Goal: Information Seeking & Learning: Find specific fact

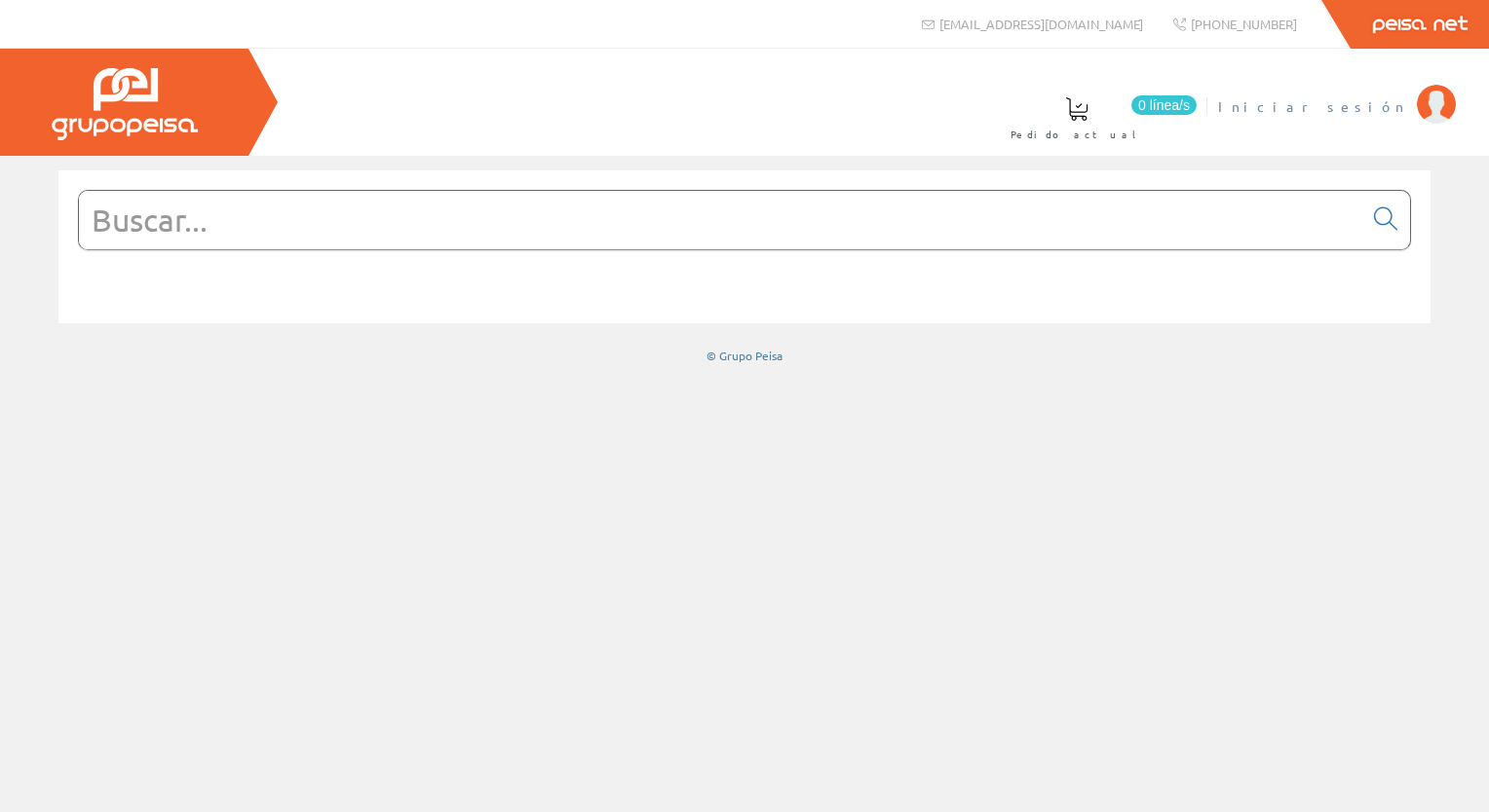
click at [1384, 99] on span "Iniciar sesión" at bounding box center [1312, 106] width 189 height 20
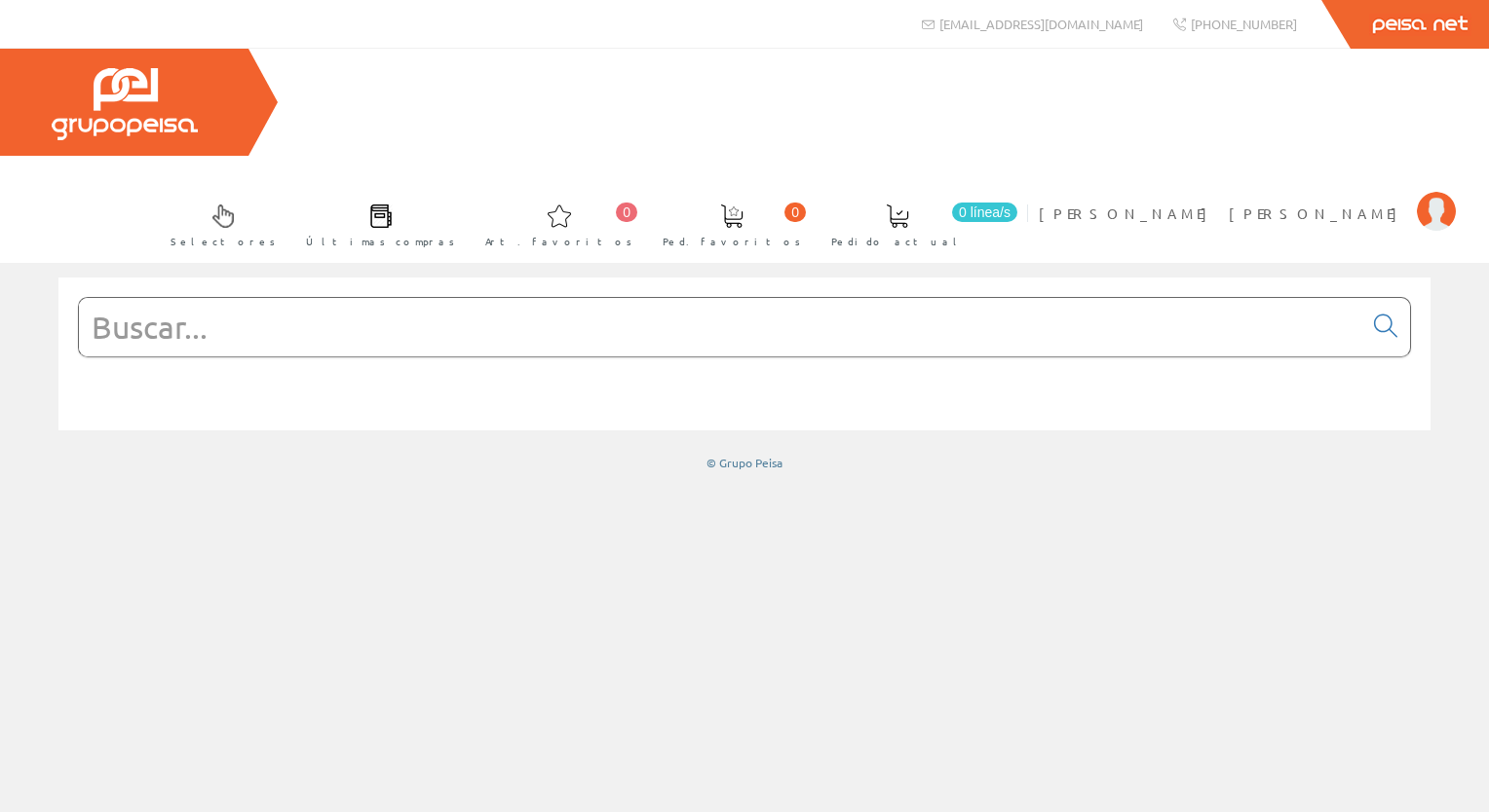
click at [496, 298] on input "text" at bounding box center [720, 326] width 1283 height 58
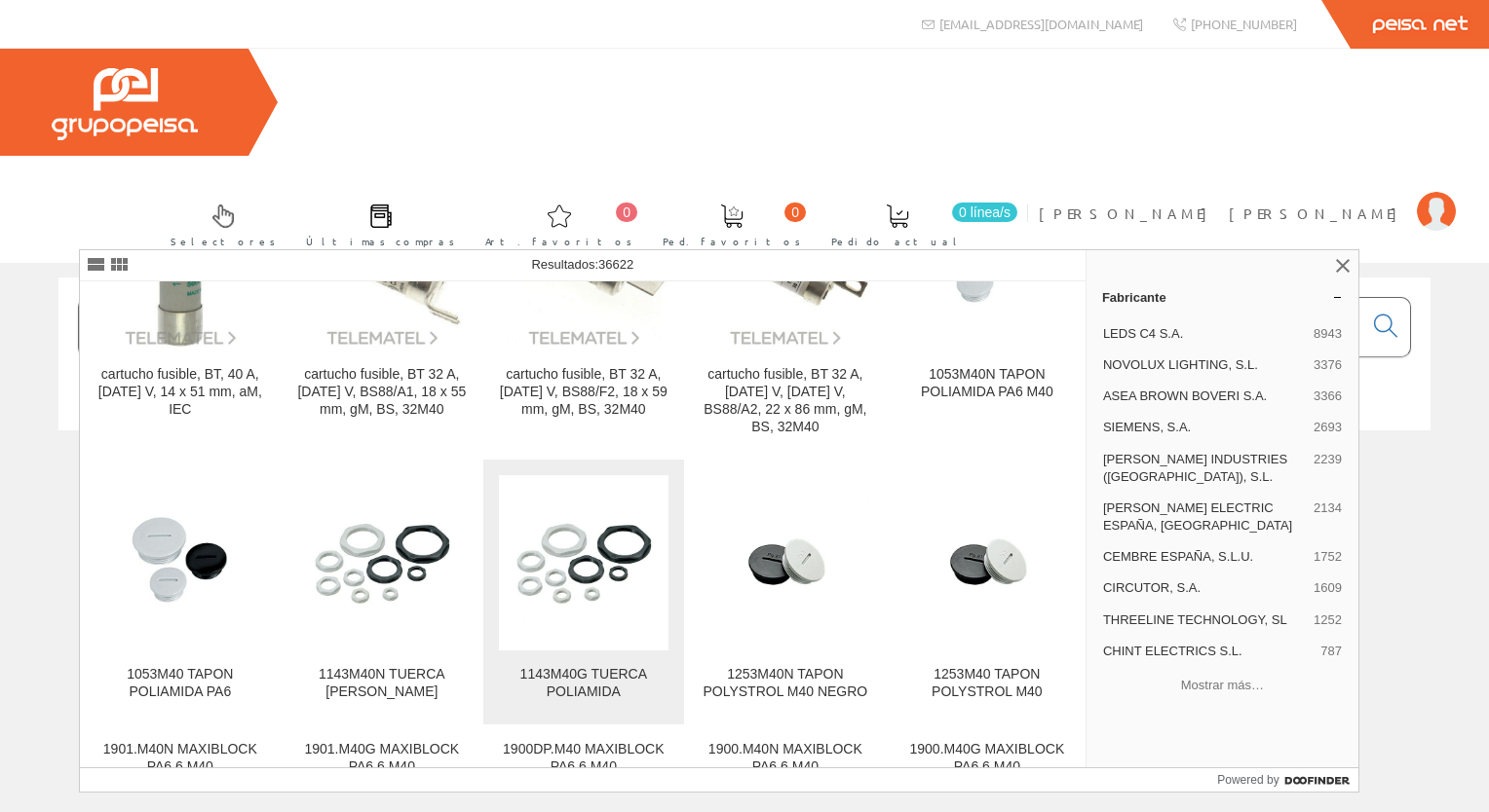
scroll to position [3798, 0]
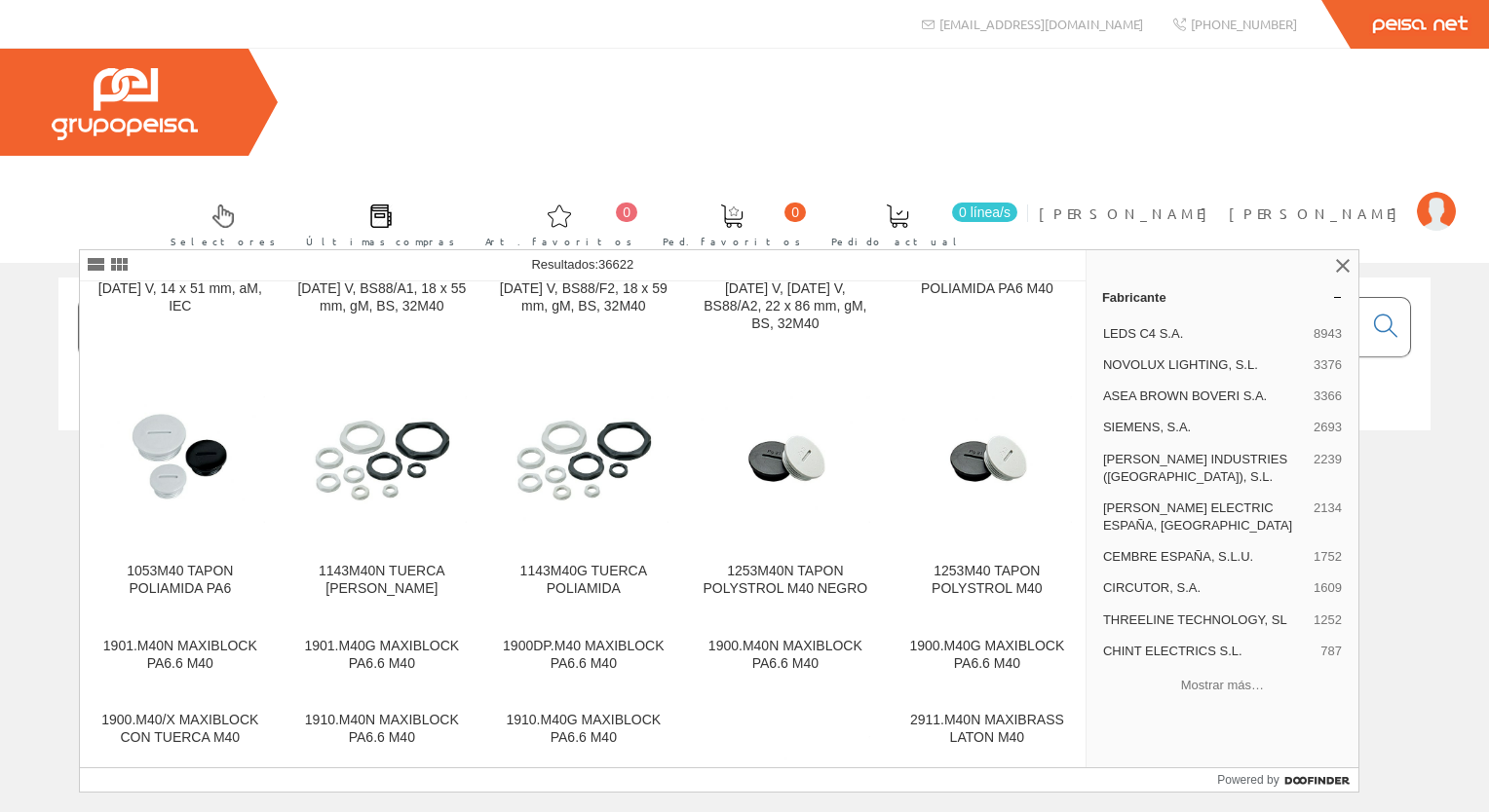
click at [351, 298] on input "prensastopa m40" at bounding box center [720, 326] width 1283 height 58
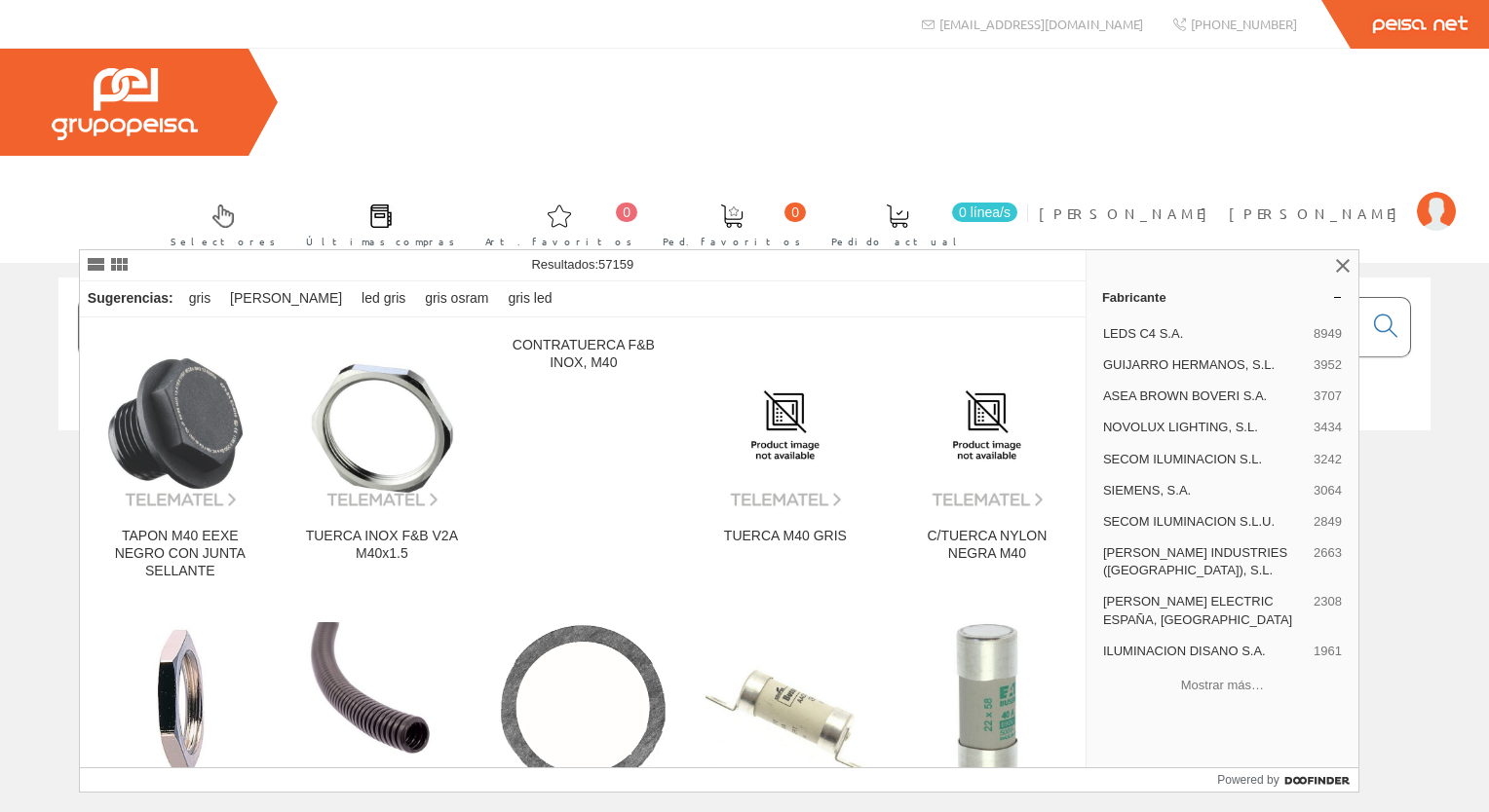
scroll to position [3895, 0]
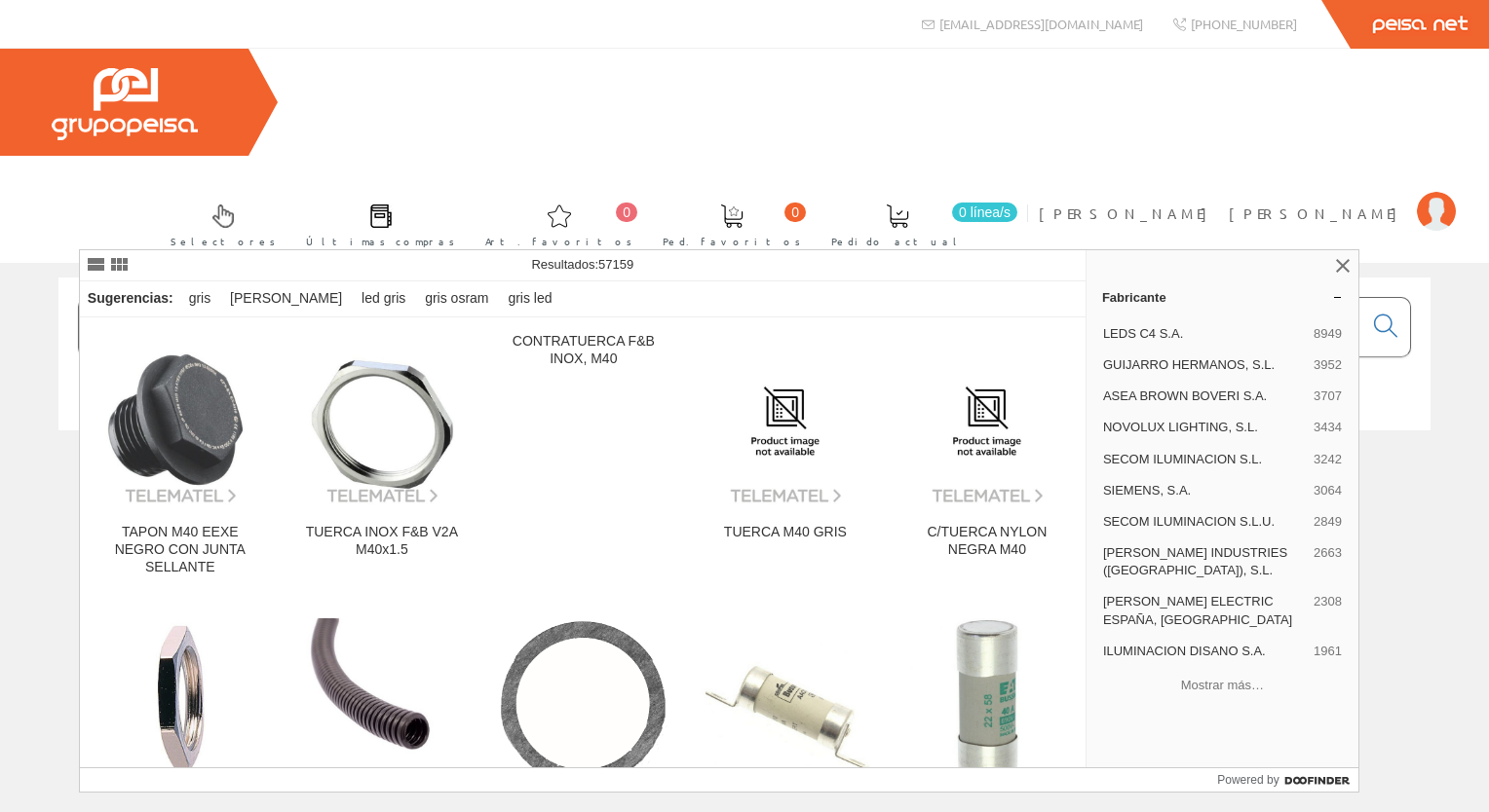
drag, startPoint x: 421, startPoint y: 220, endPoint x: -4, endPoint y: 197, distance: 425.6
click at [0, 197] on html "info@peisa.com +34 962 96 59 14 0 0" at bounding box center [744, 406] width 1489 height 812
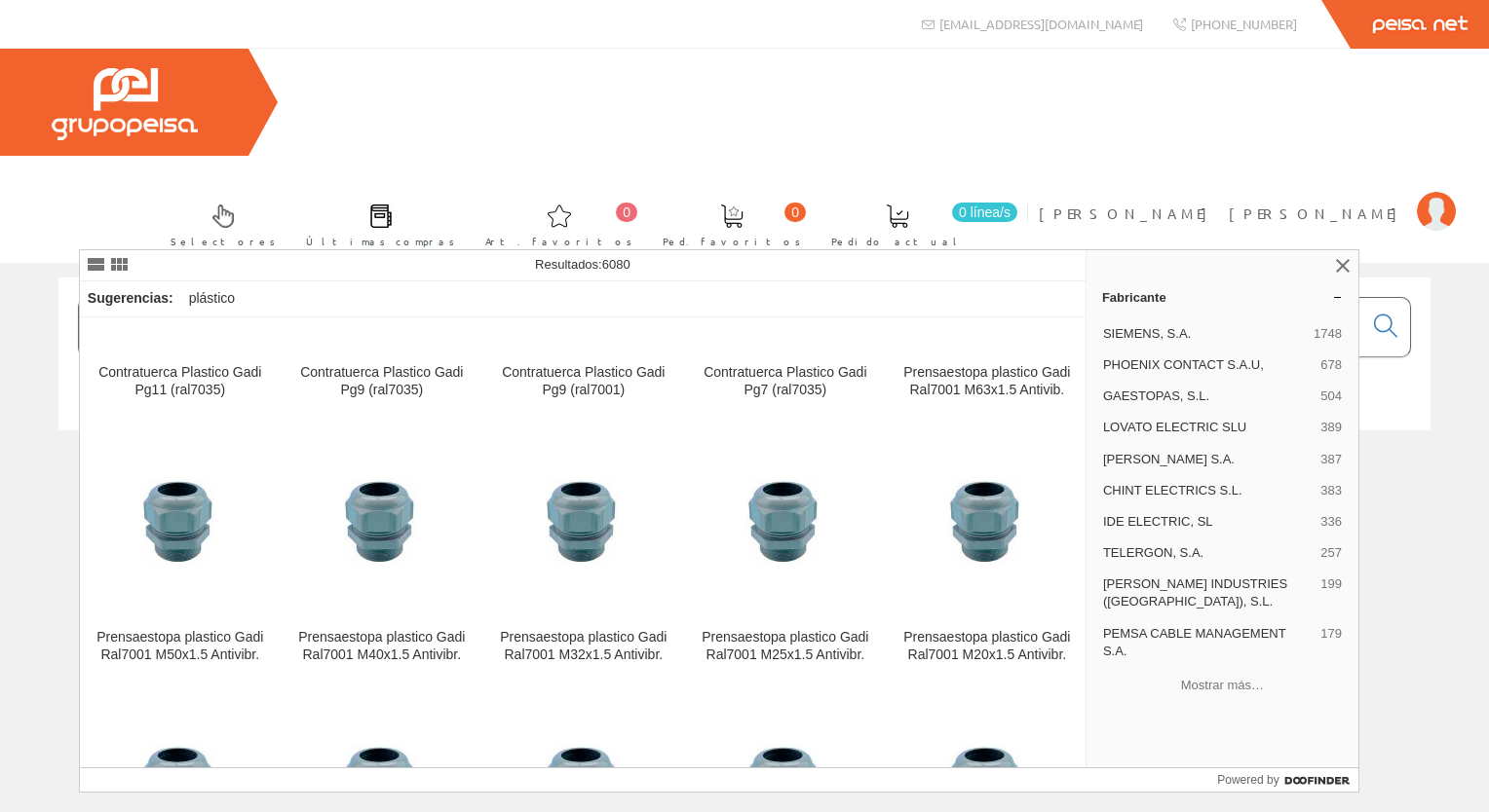
scroll to position [1558, 0]
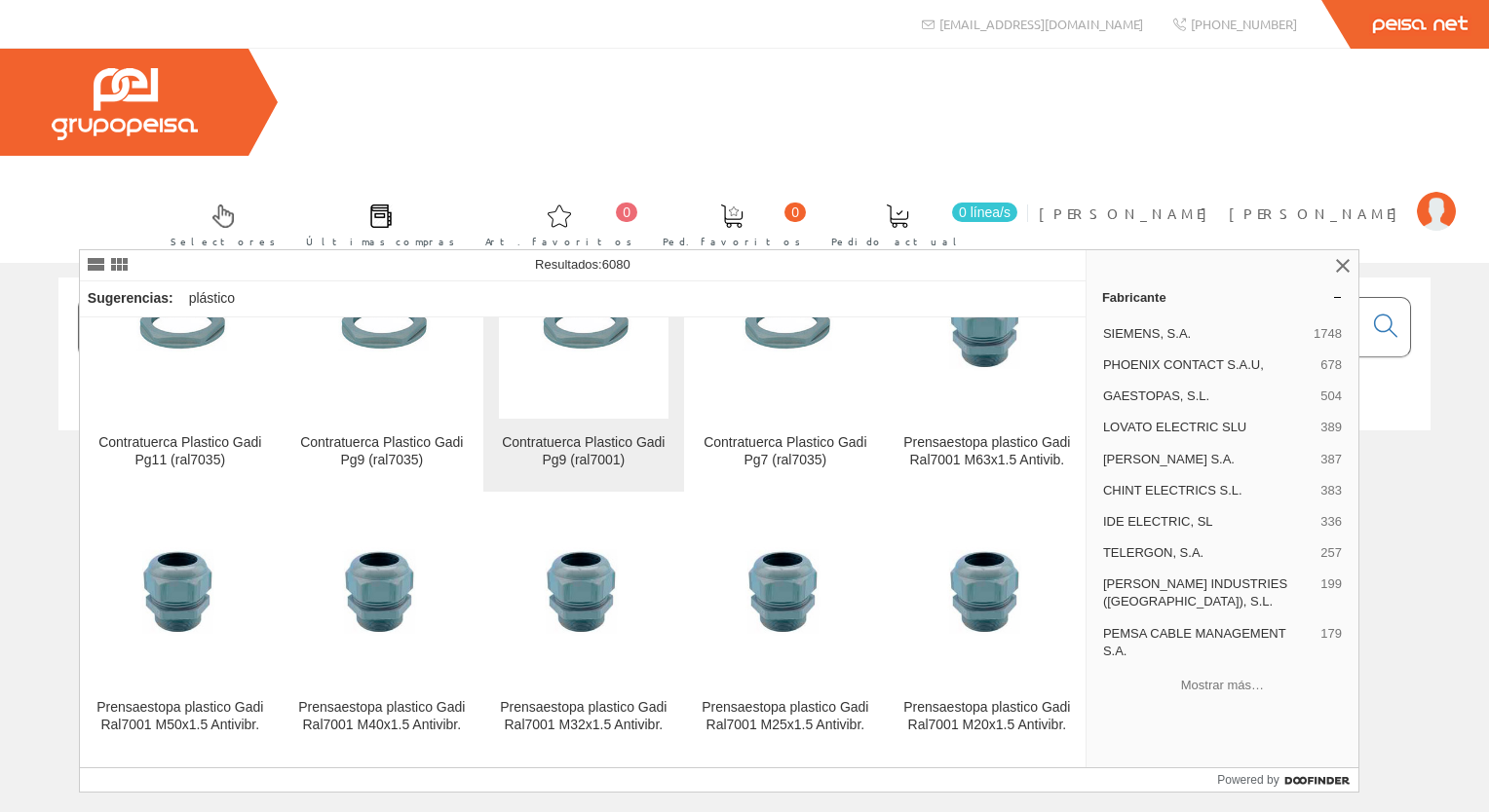
scroll to position [1947, 0]
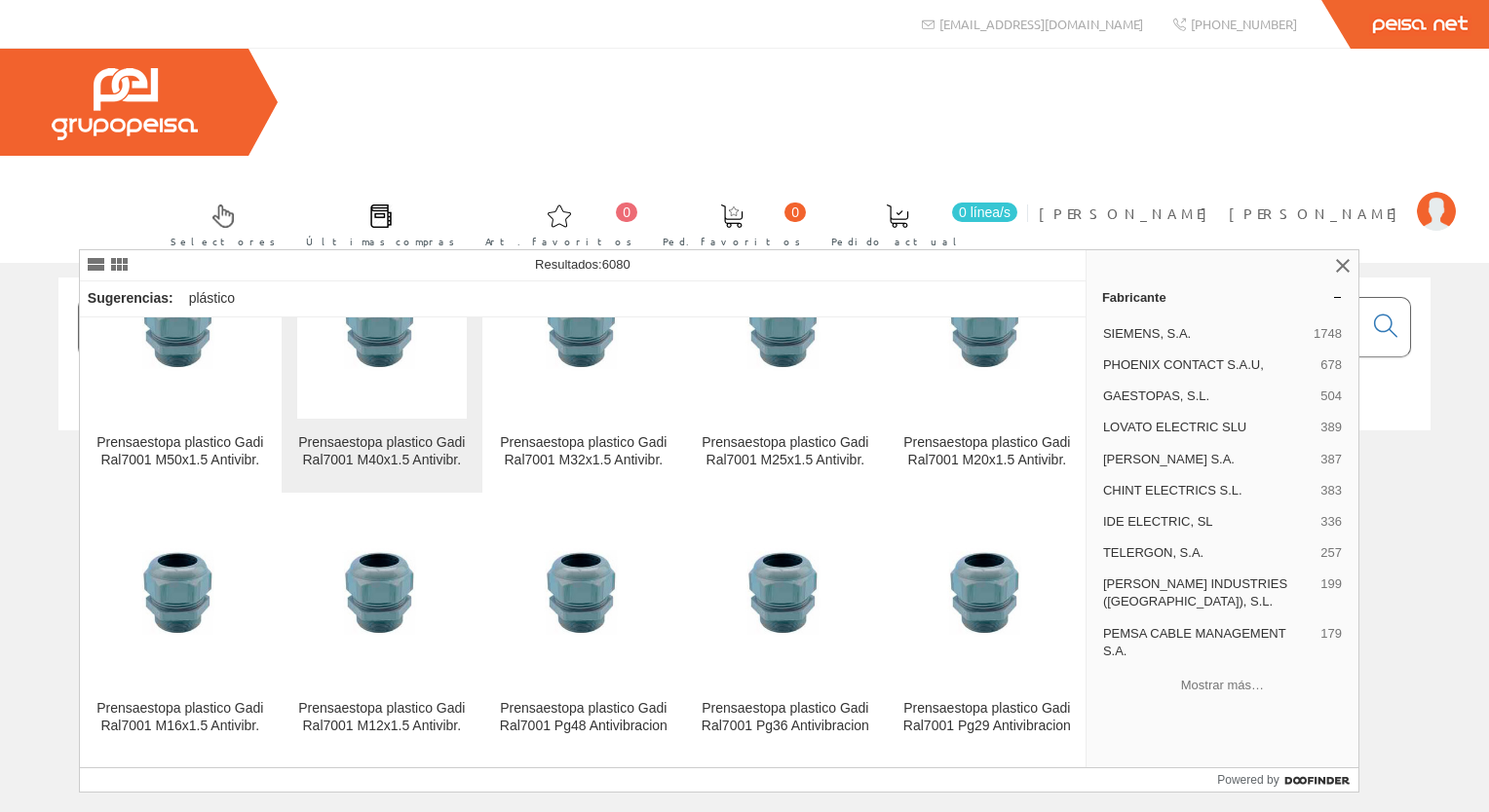
type input "prensastopa plastico gadi"
click at [343, 454] on div "Prensaestopa plastico Gadi Ral7001 M40x1.5 Antivibr." at bounding box center [382, 452] width 169 height 35
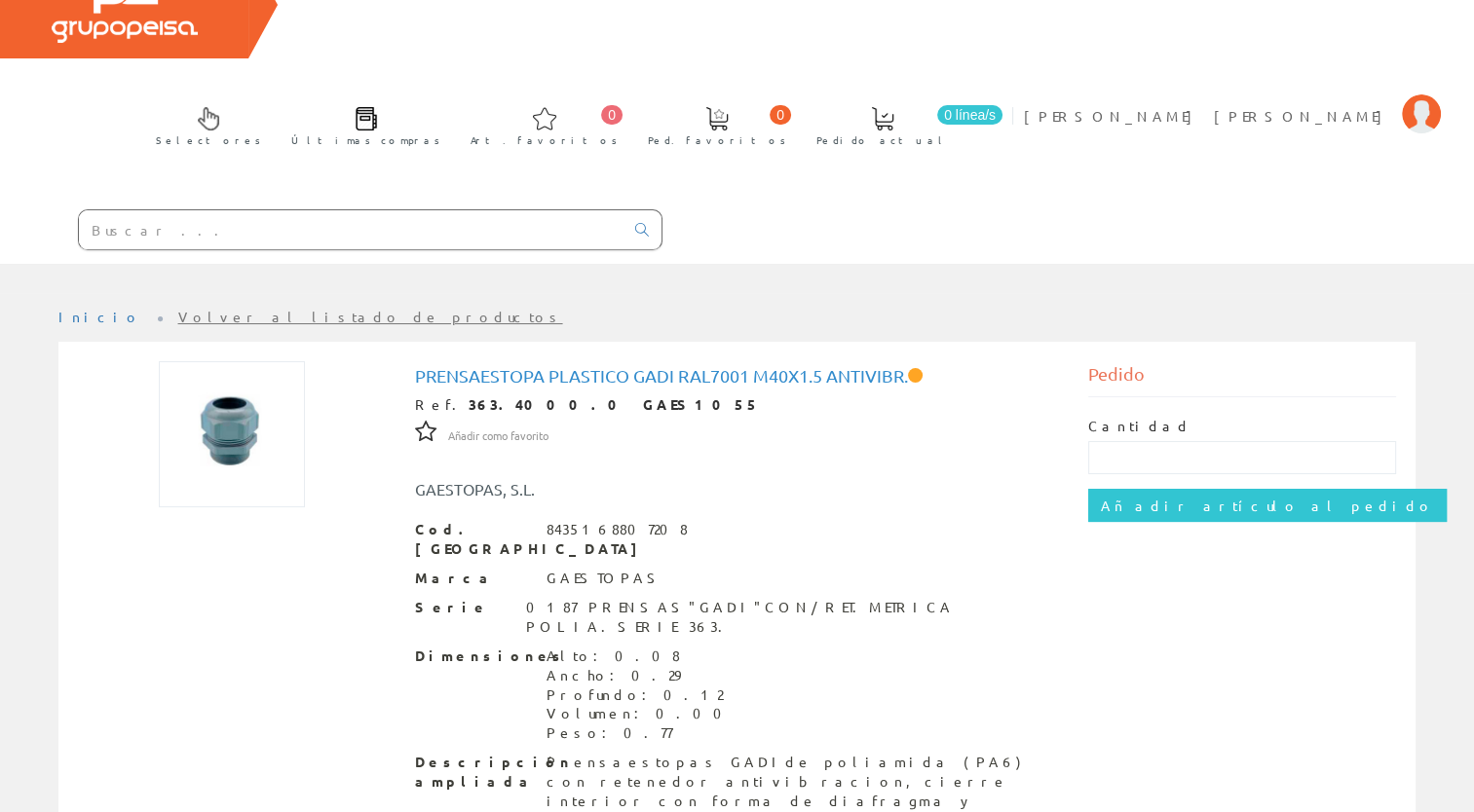
scroll to position [149, 0]
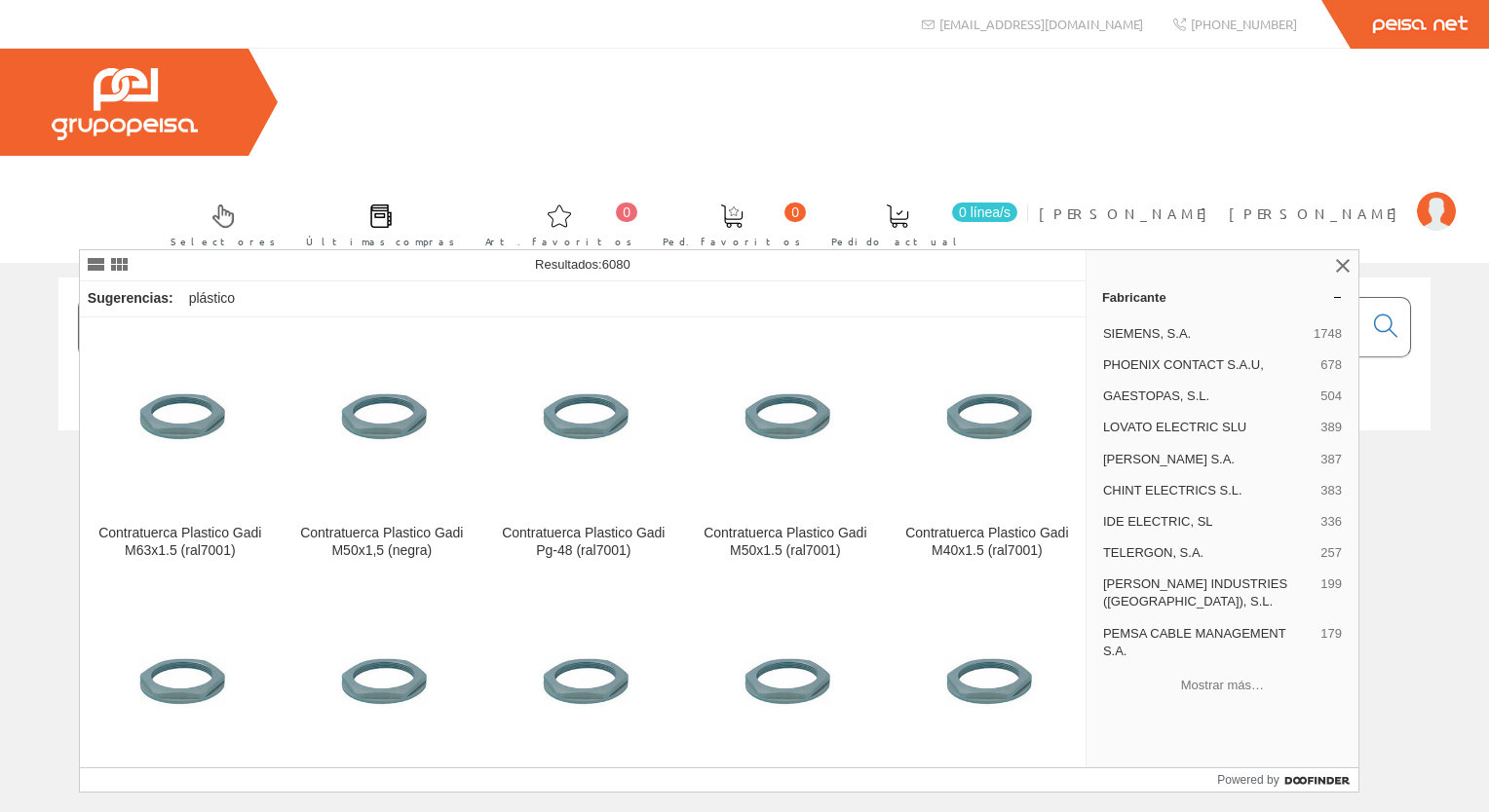
click at [752, 298] on input "prensastopa plastico gadi" at bounding box center [720, 326] width 1283 height 58
type input "p"
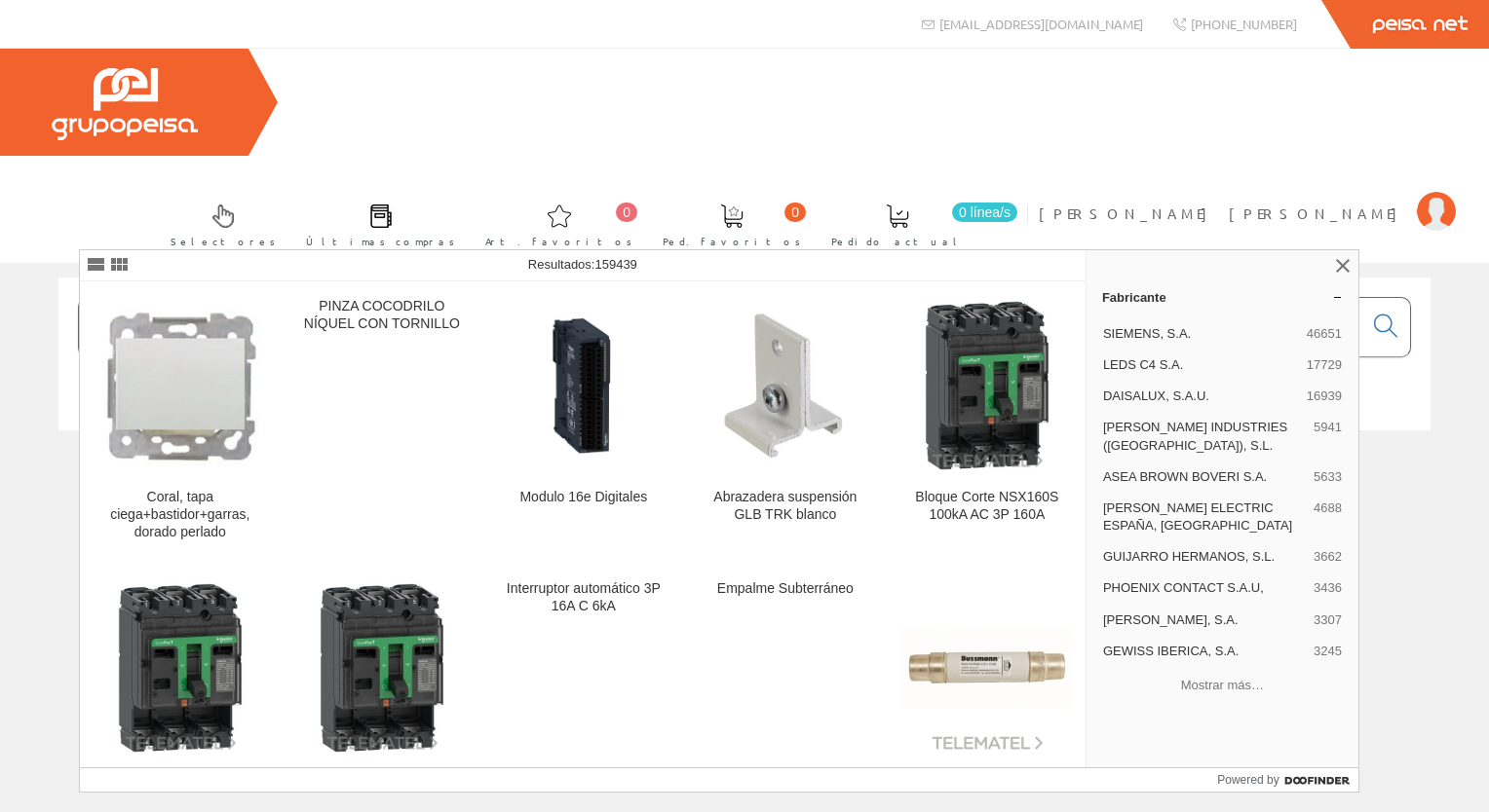
type input "M"
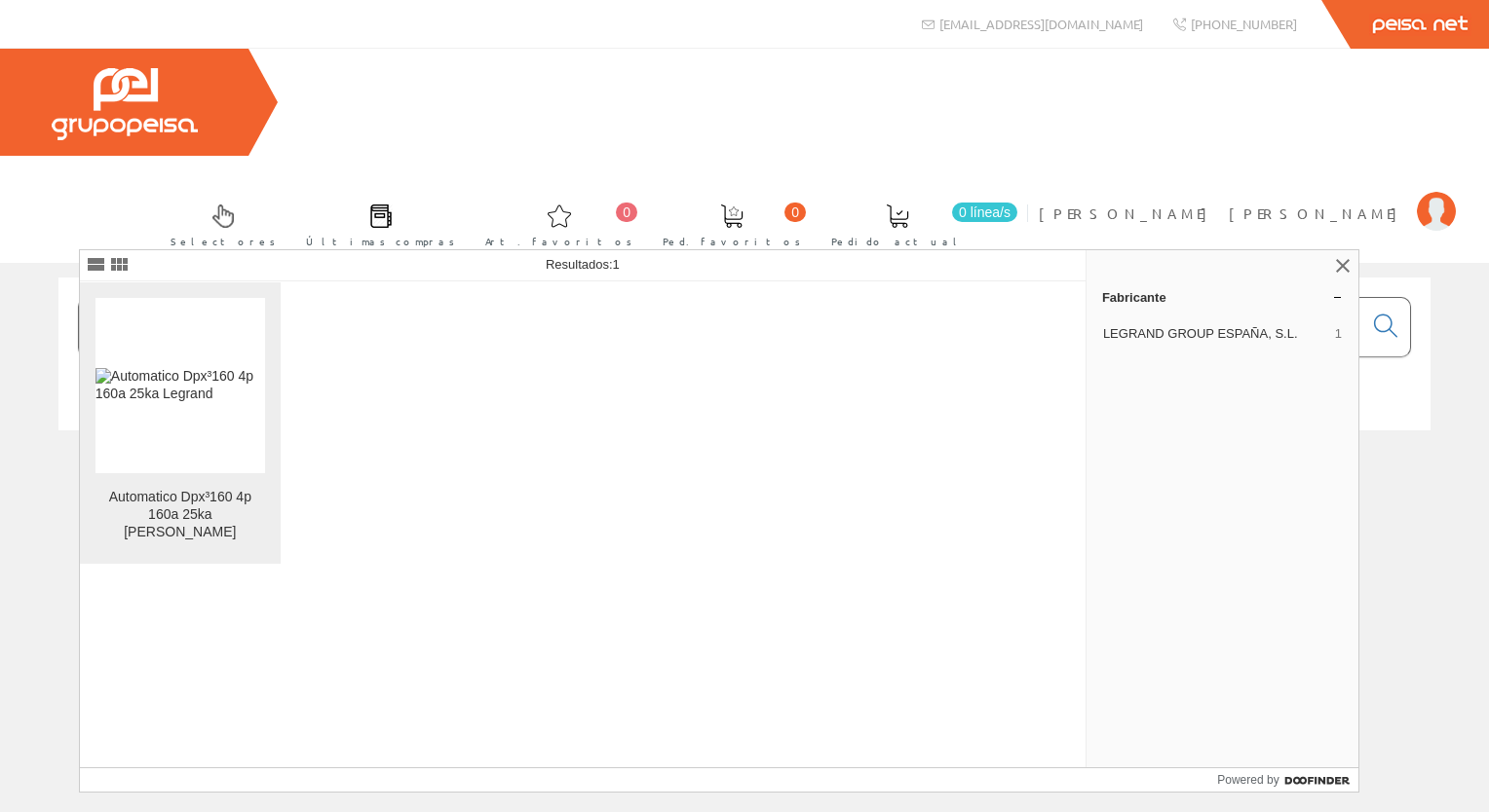
type input "420057"
click at [133, 414] on figure at bounding box center [180, 385] width 169 height 175
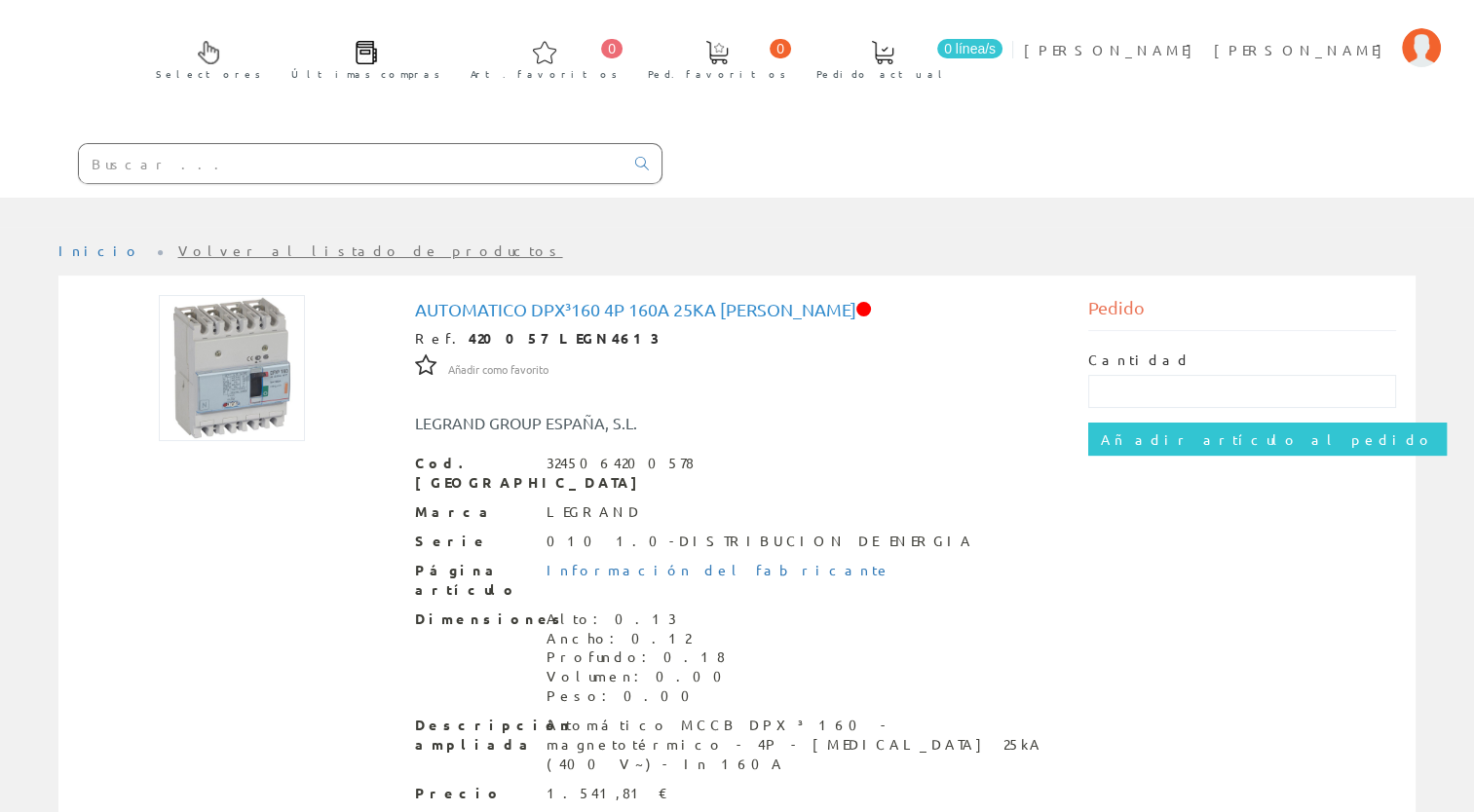
scroll to position [178, 0]
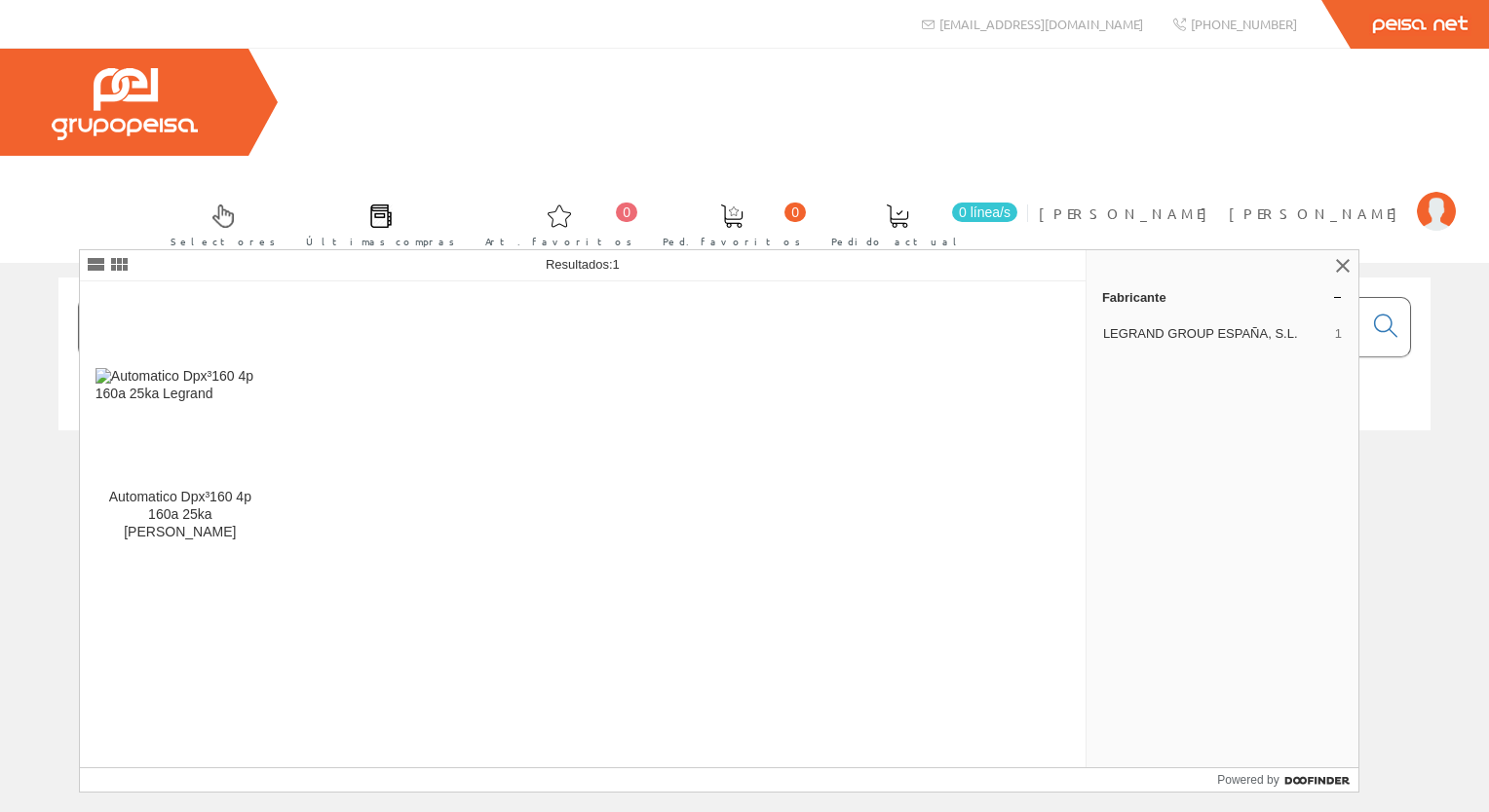
click at [213, 298] on input "420057" at bounding box center [720, 326] width 1283 height 58
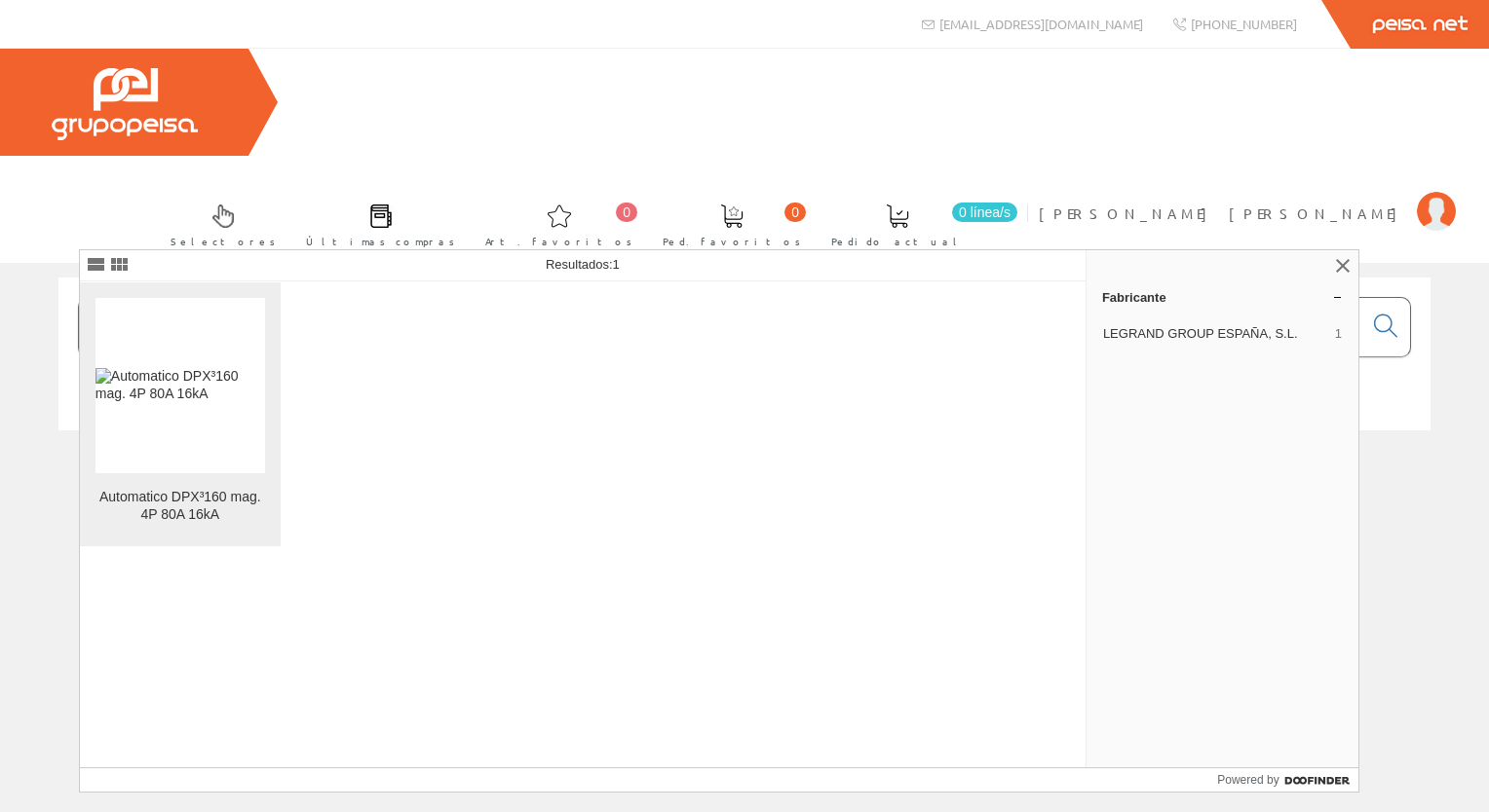
type input "420014"
click at [141, 465] on figure at bounding box center [180, 385] width 169 height 175
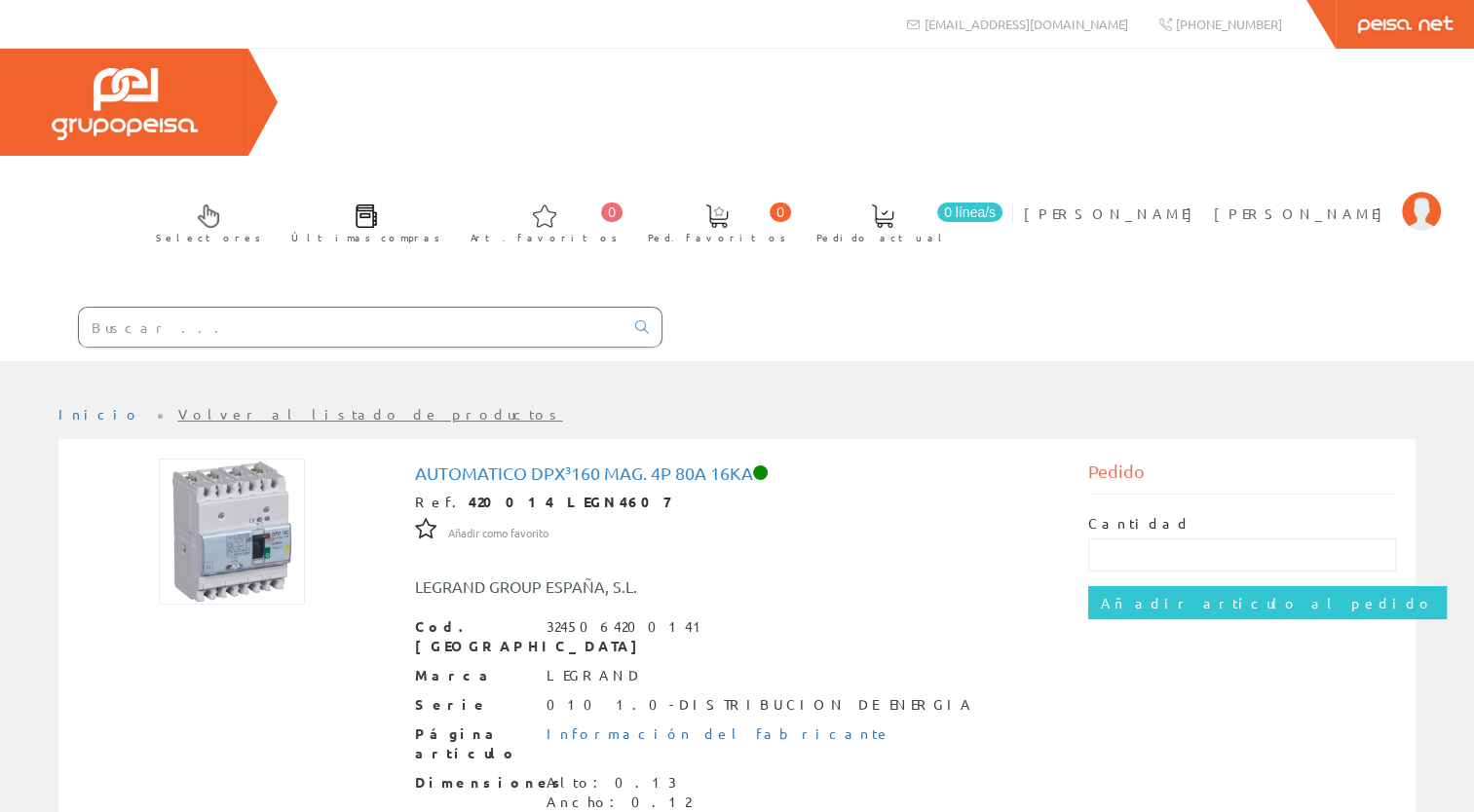
scroll to position [178, 0]
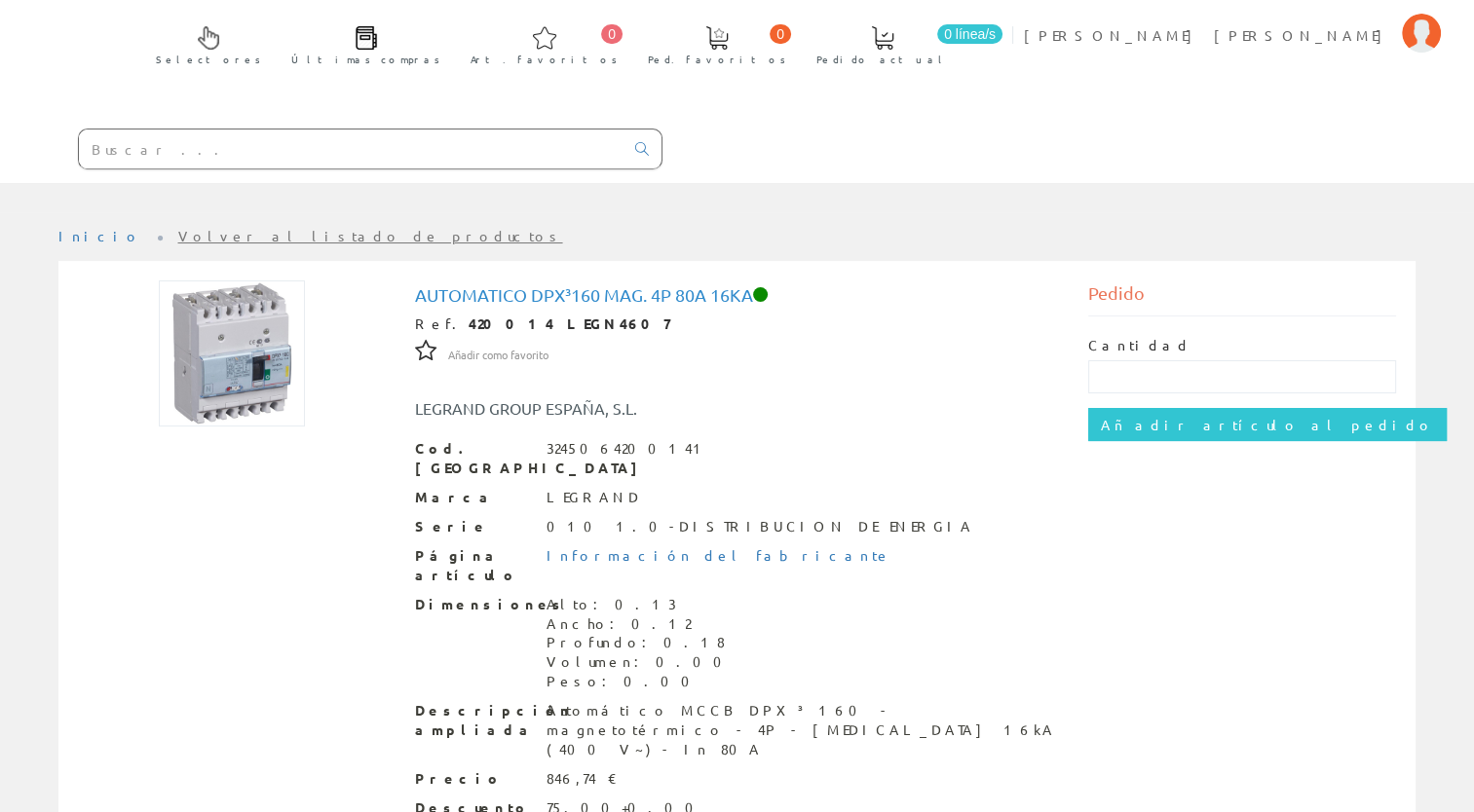
click at [243, 130] on input "text" at bounding box center [351, 149] width 545 height 39
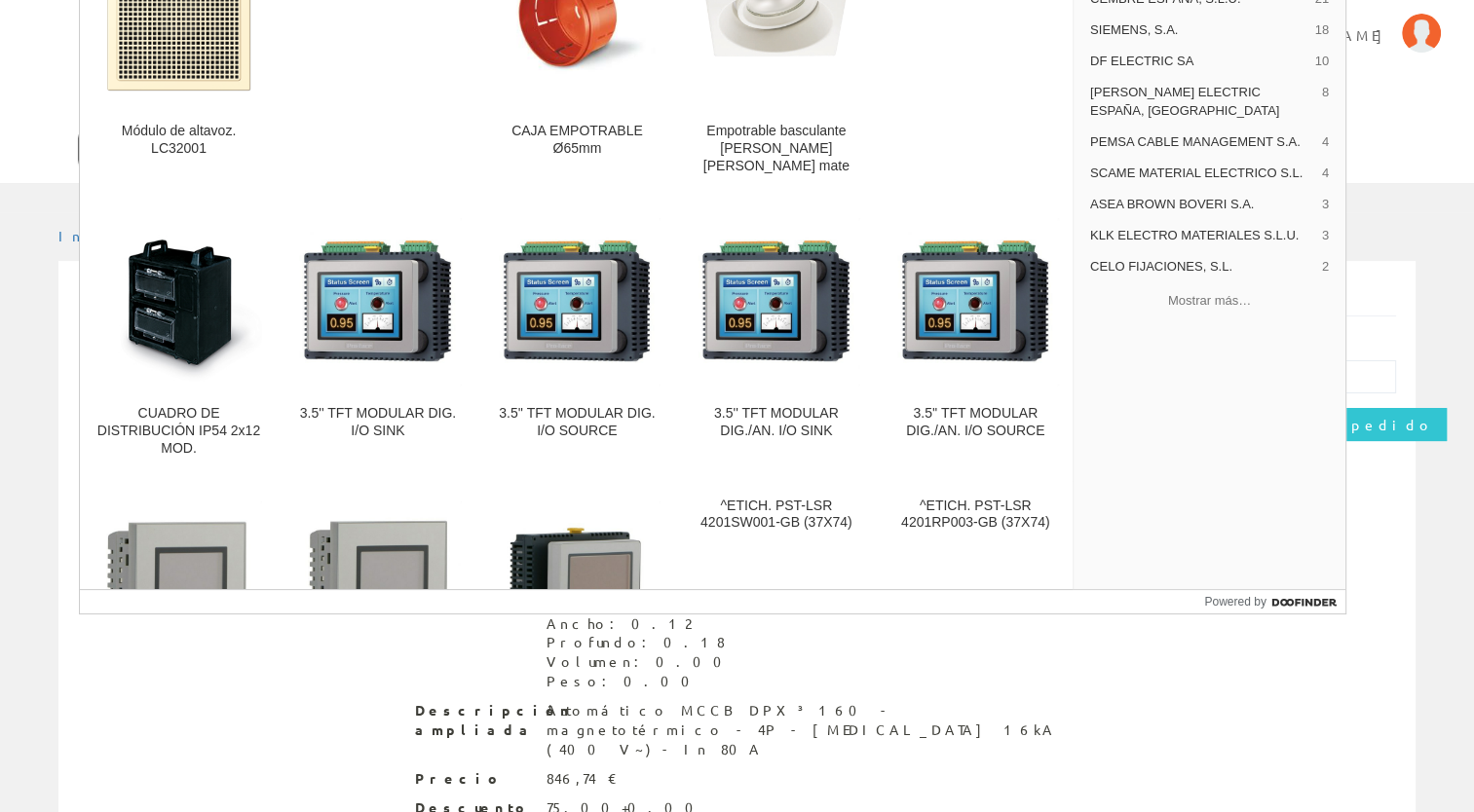
type input "420"
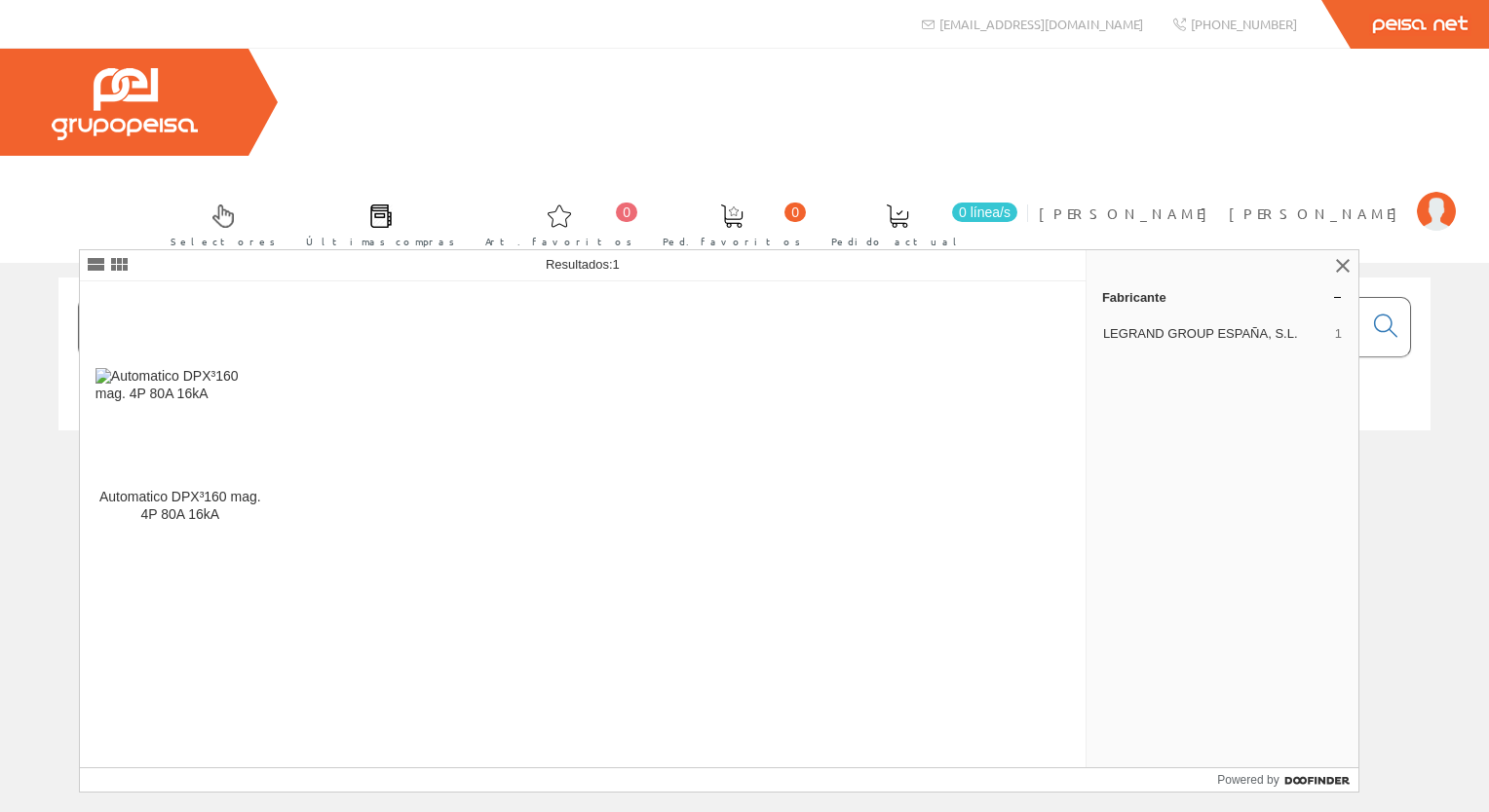
click at [222, 298] on input "420014" at bounding box center [720, 326] width 1283 height 58
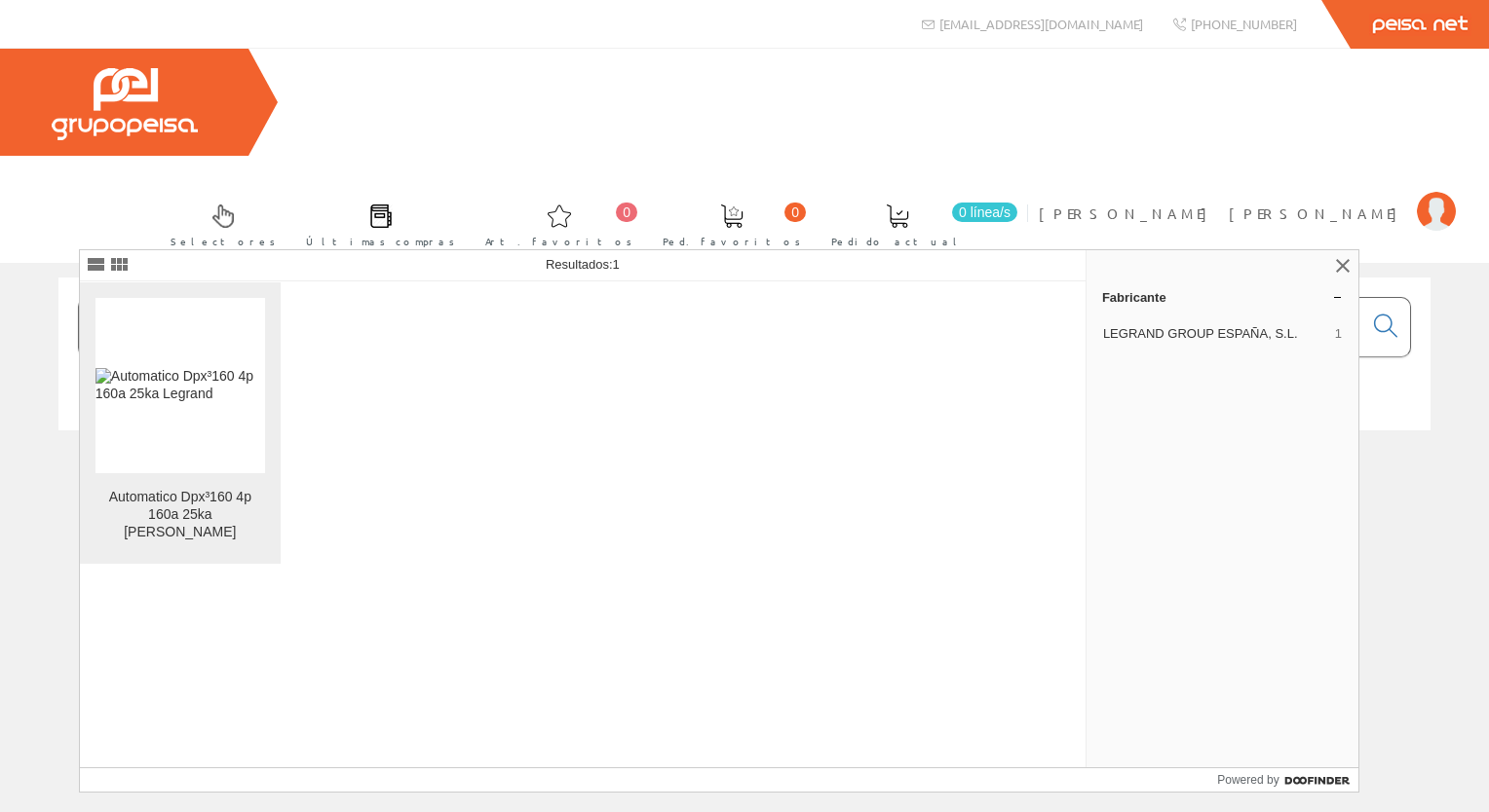
type input "420057"
click at [187, 401] on img at bounding box center [180, 385] width 169 height 35
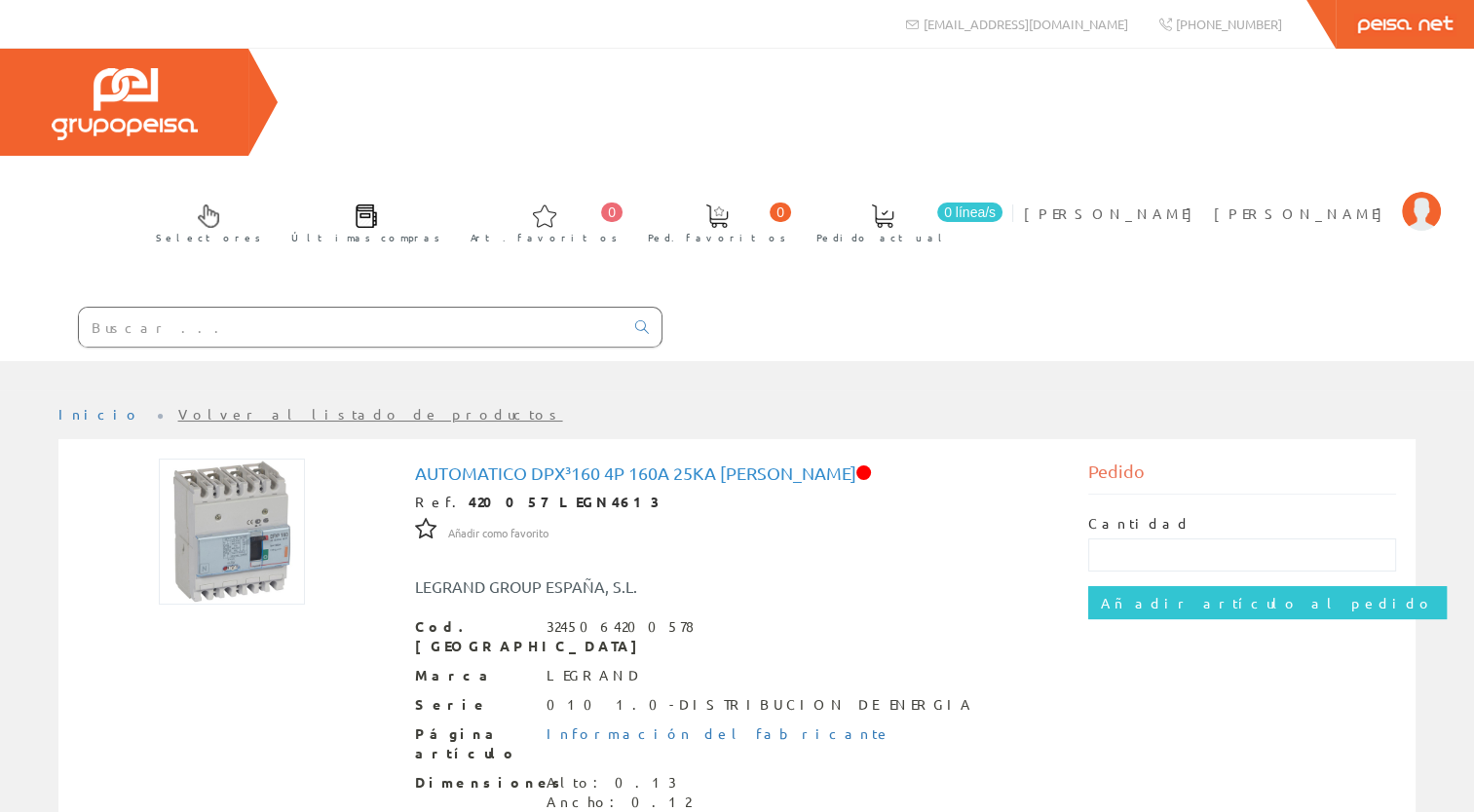
scroll to position [178, 0]
